Goal: Book appointment/travel/reservation

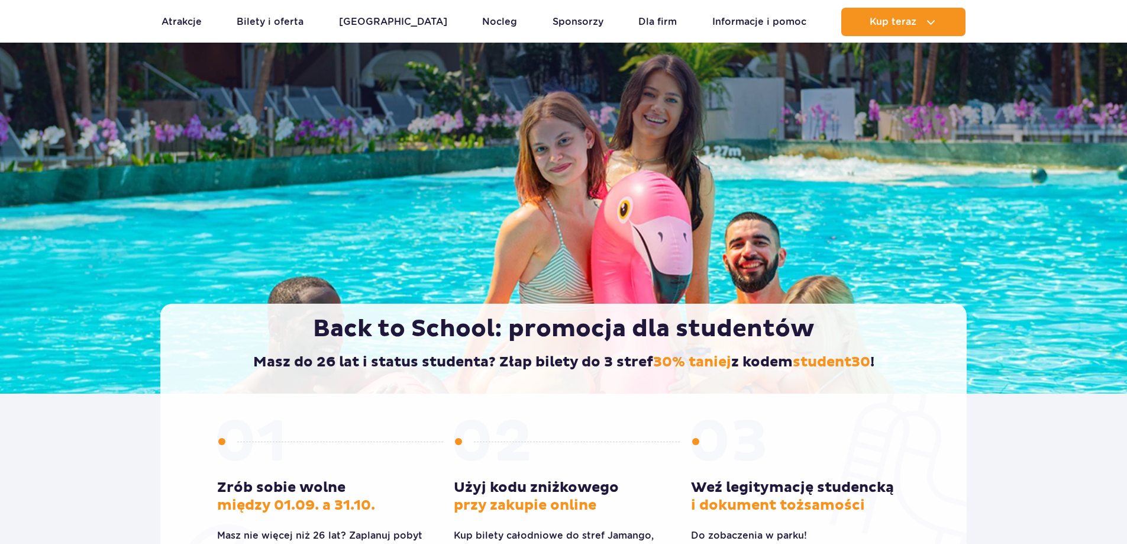
scroll to position [296, 0]
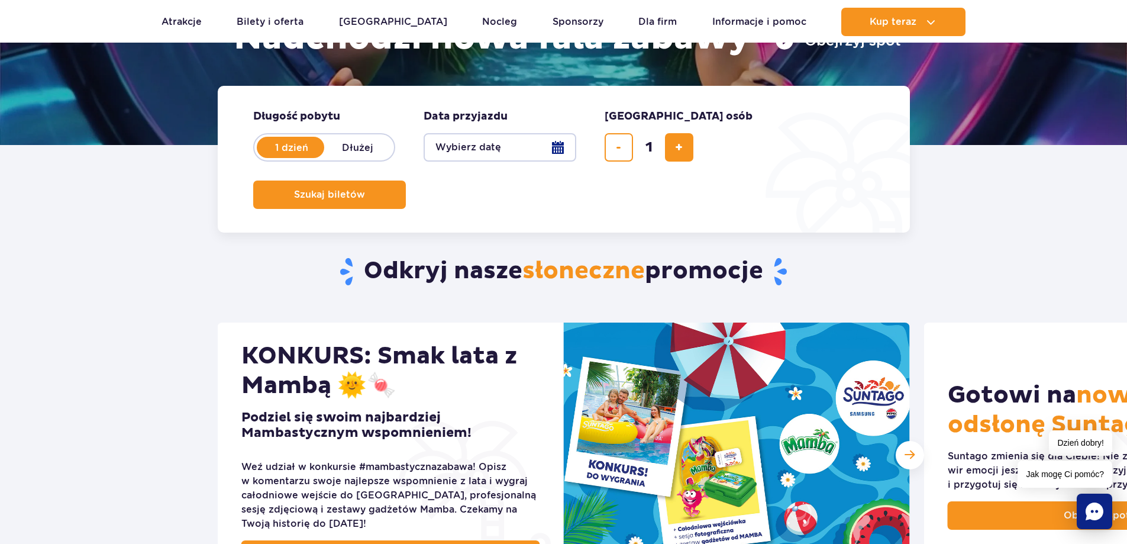
scroll to position [99, 0]
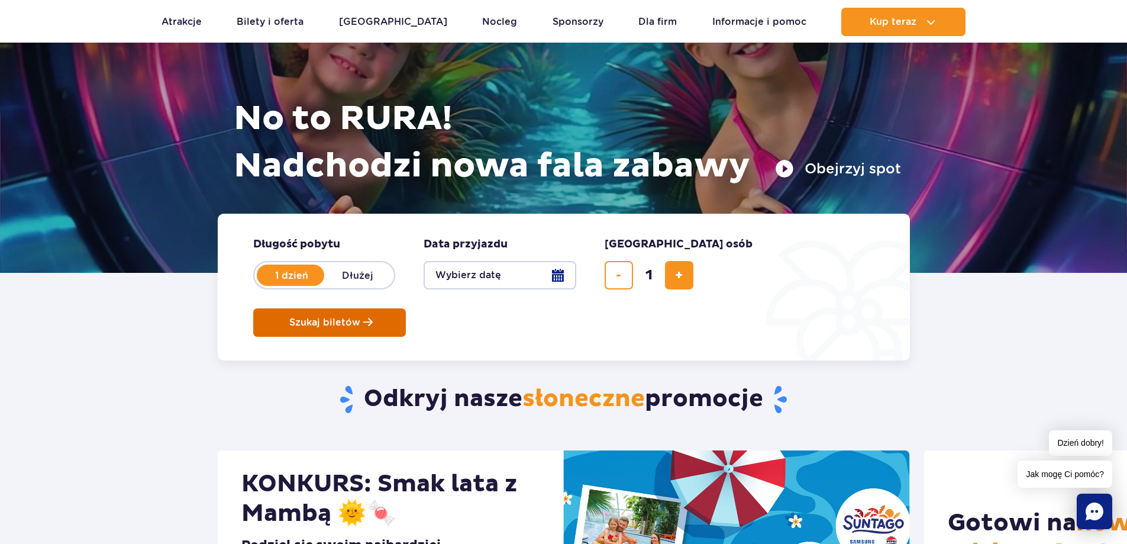
click at [360, 317] on span "Szukaj biletów" at bounding box center [324, 322] width 71 height 11
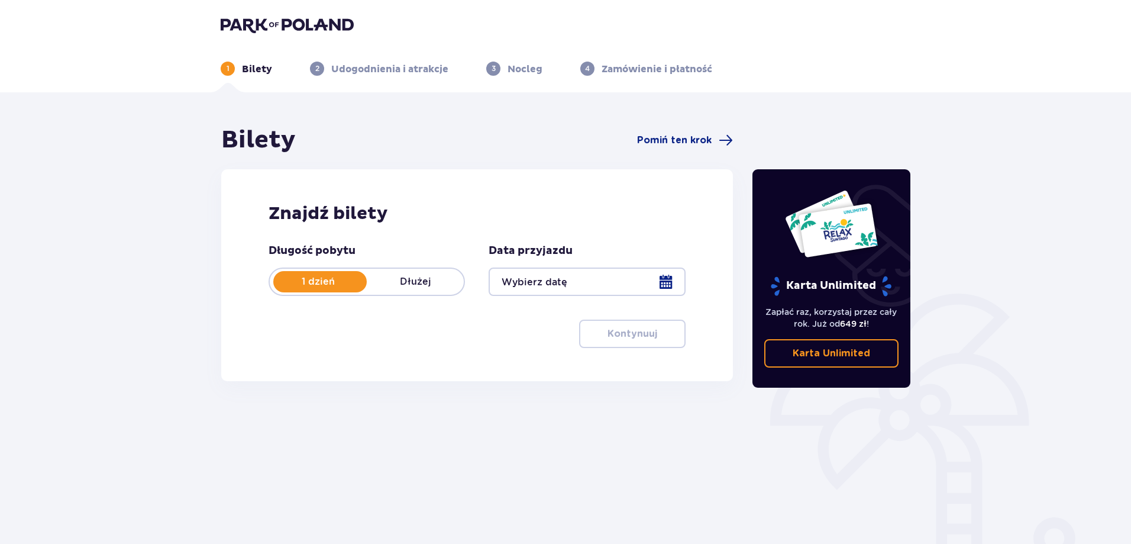
click at [554, 285] on div at bounding box center [587, 281] width 196 height 28
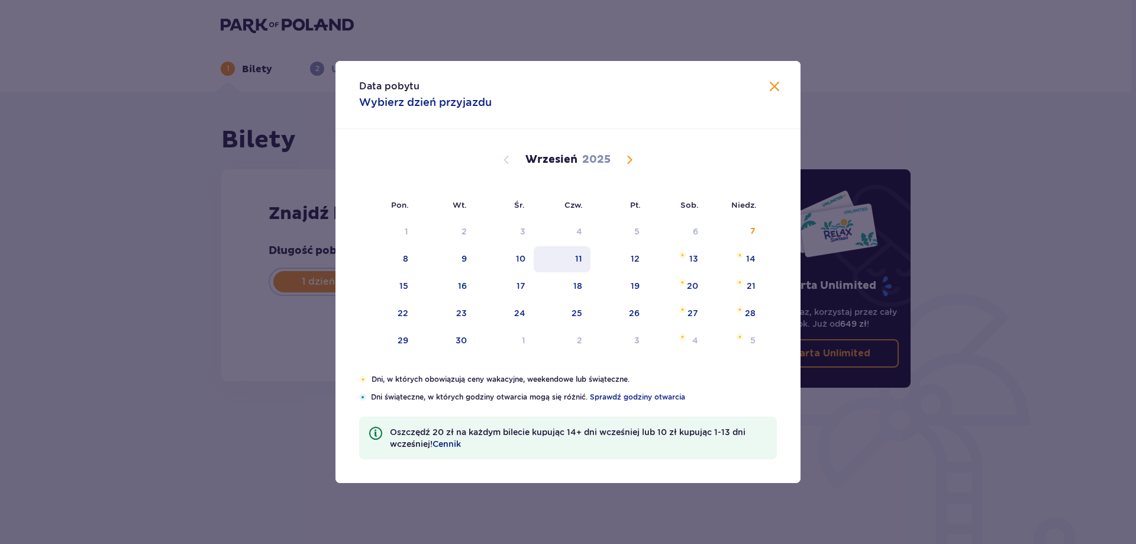
click at [572, 262] on div "11" at bounding box center [562, 259] width 57 height 26
type input "11.09.25"
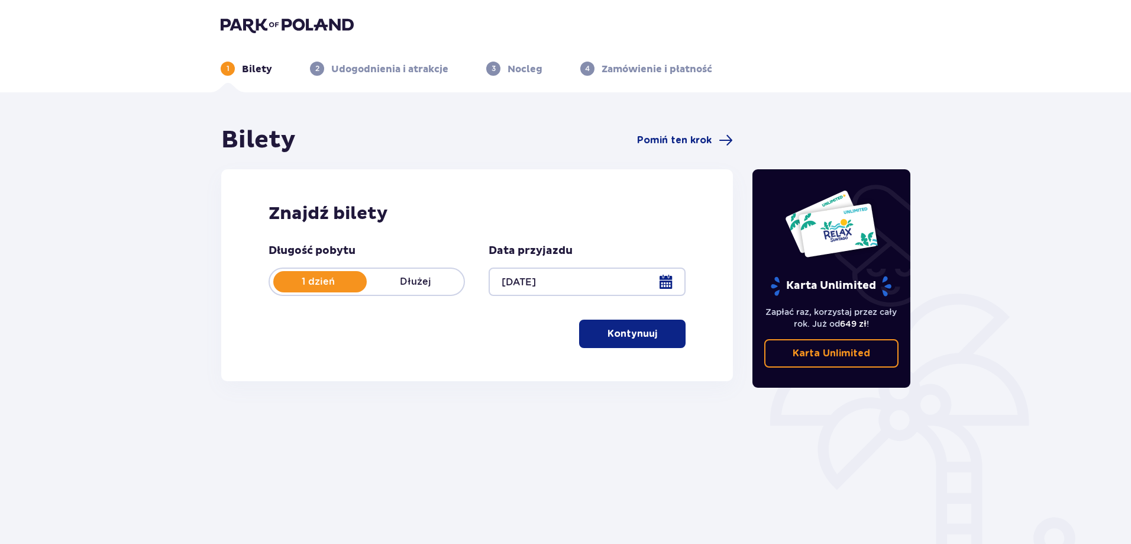
click at [609, 334] on p "Kontynuuj" at bounding box center [633, 333] width 50 height 13
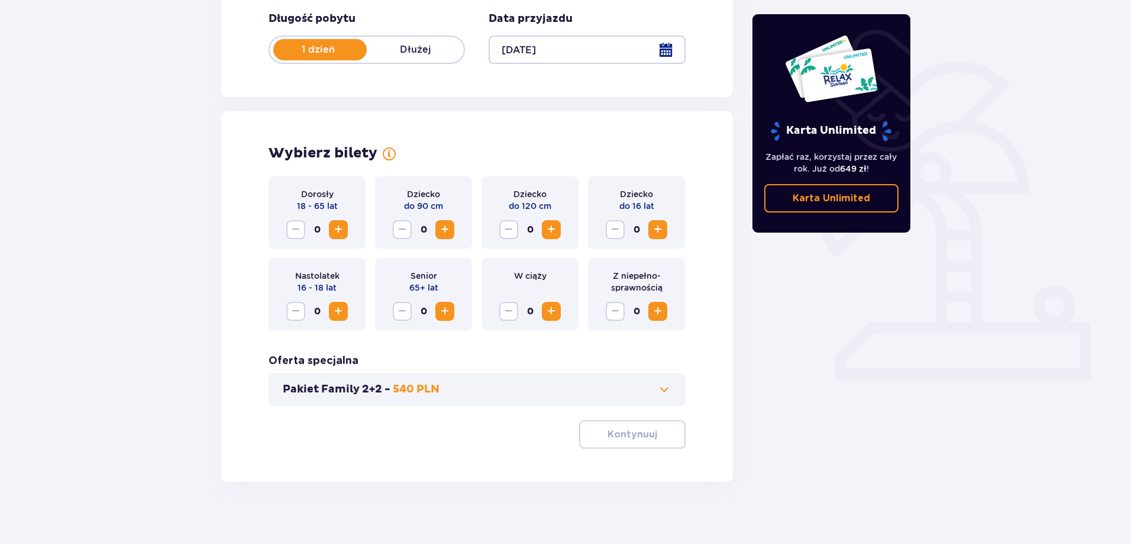
scroll to position [241, 0]
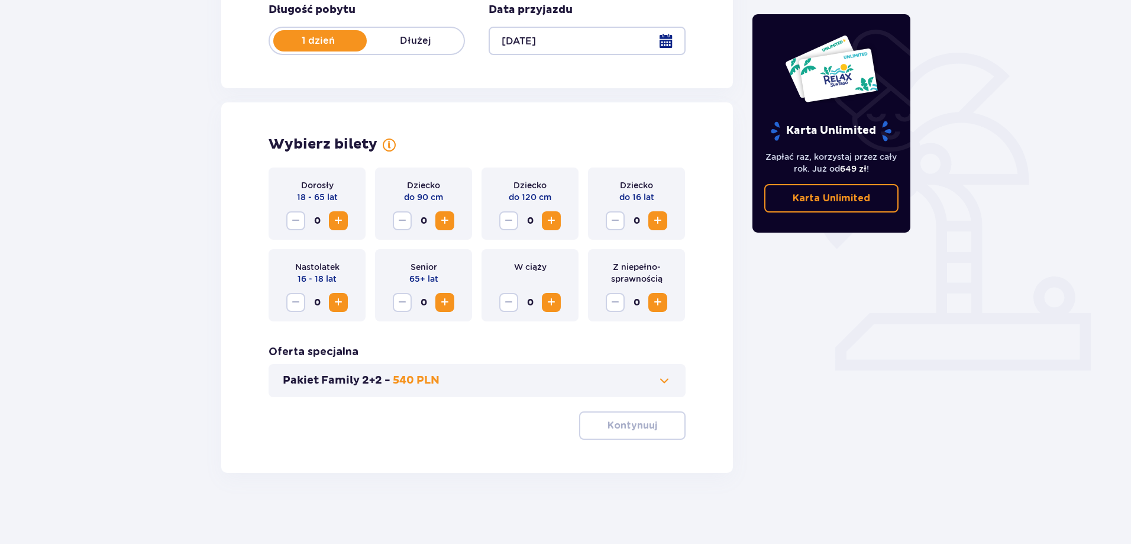
click at [340, 227] on span "Increase" at bounding box center [338, 221] width 14 height 14
click at [639, 428] on p "Kontynuuj" at bounding box center [633, 425] width 50 height 13
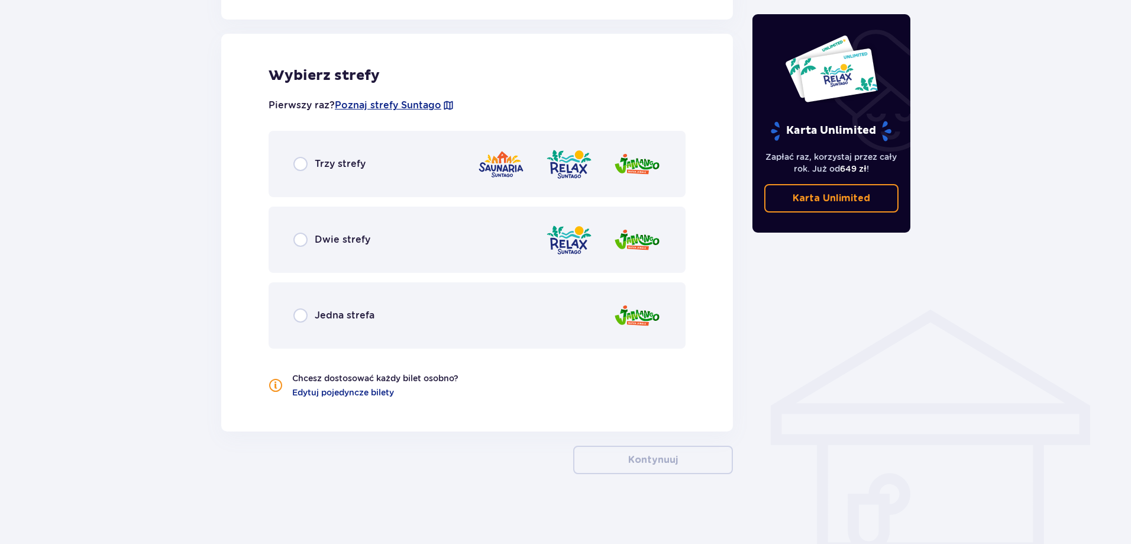
scroll to position [653, 0]
click at [353, 169] on p "Trzy strefy" at bounding box center [340, 162] width 51 height 13
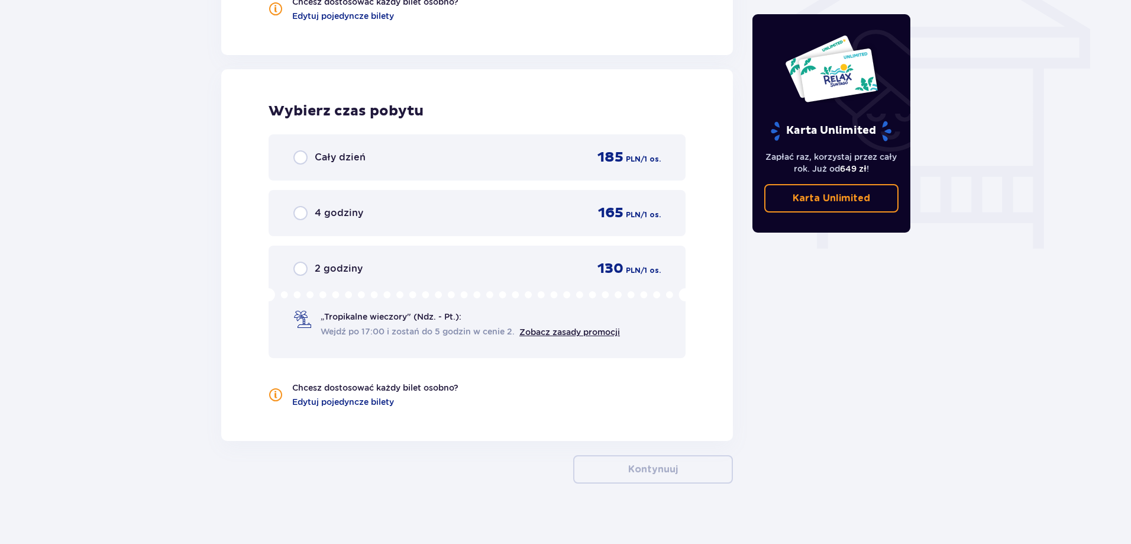
scroll to position [1039, 0]
